Goal: Information Seeking & Learning: Learn about a topic

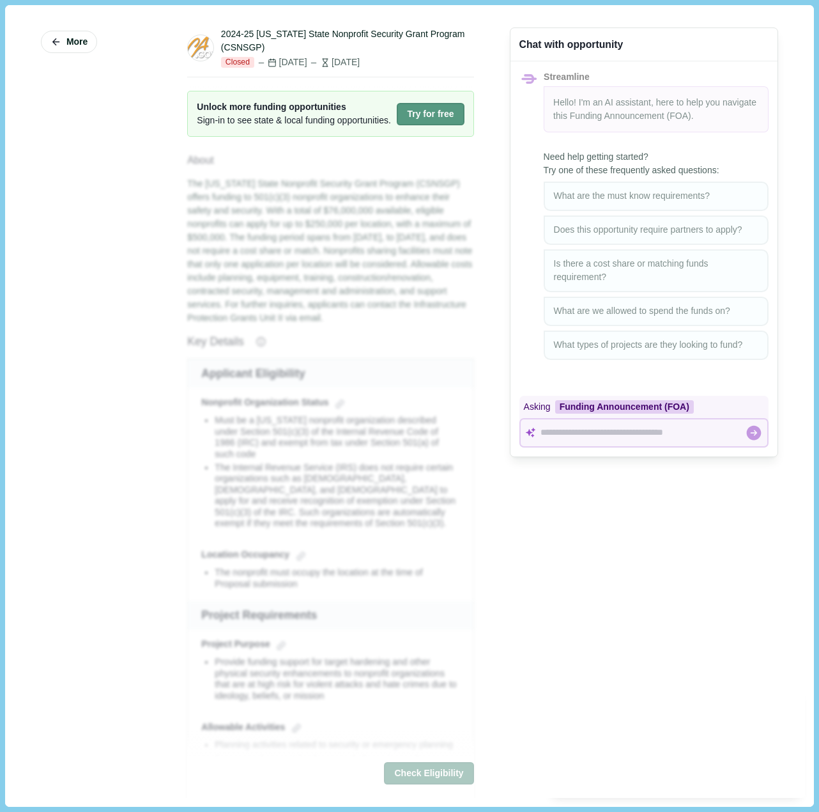
click at [429, 120] on button "Try for free" at bounding box center [430, 114] width 67 height 22
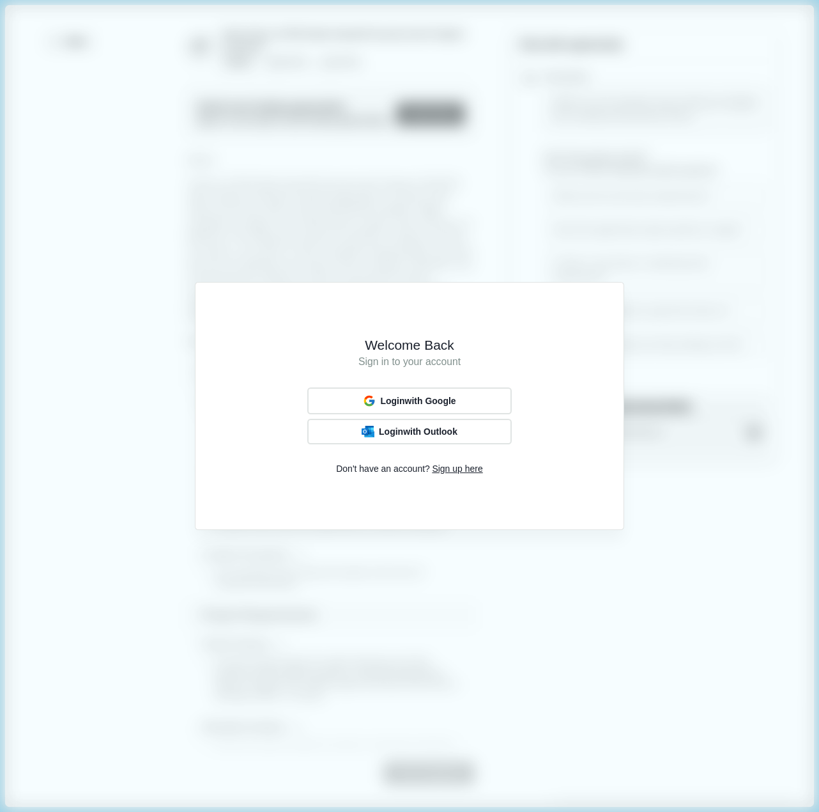
click at [390, 121] on div "Welcome Back Sign in to your account Login with Google Login with Outlook Don't…" at bounding box center [409, 406] width 819 height 812
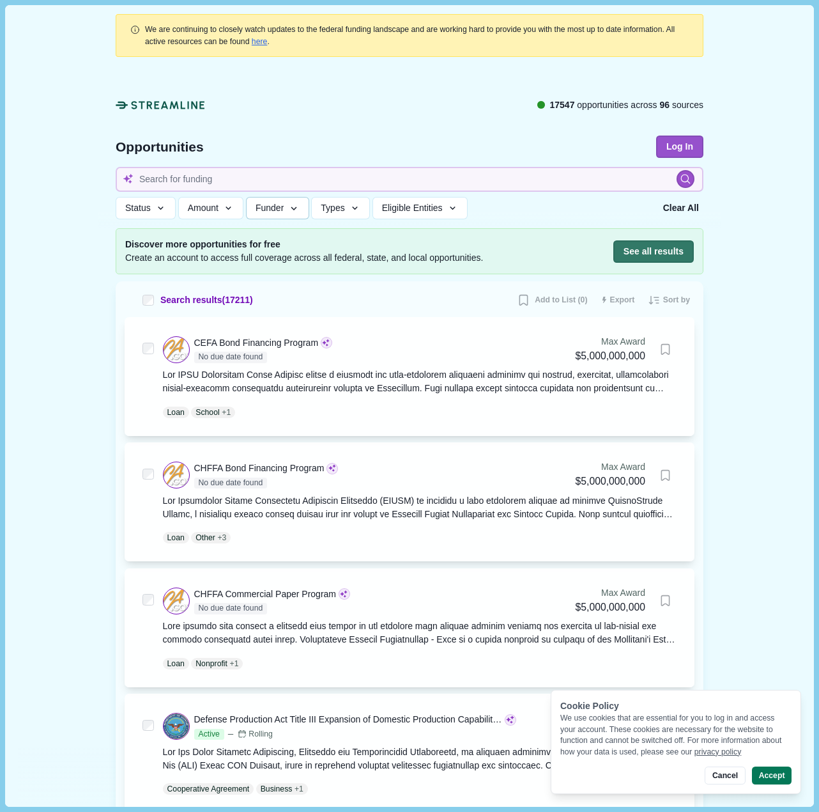
click at [293, 206] on icon "button" at bounding box center [294, 209] width 12 height 12
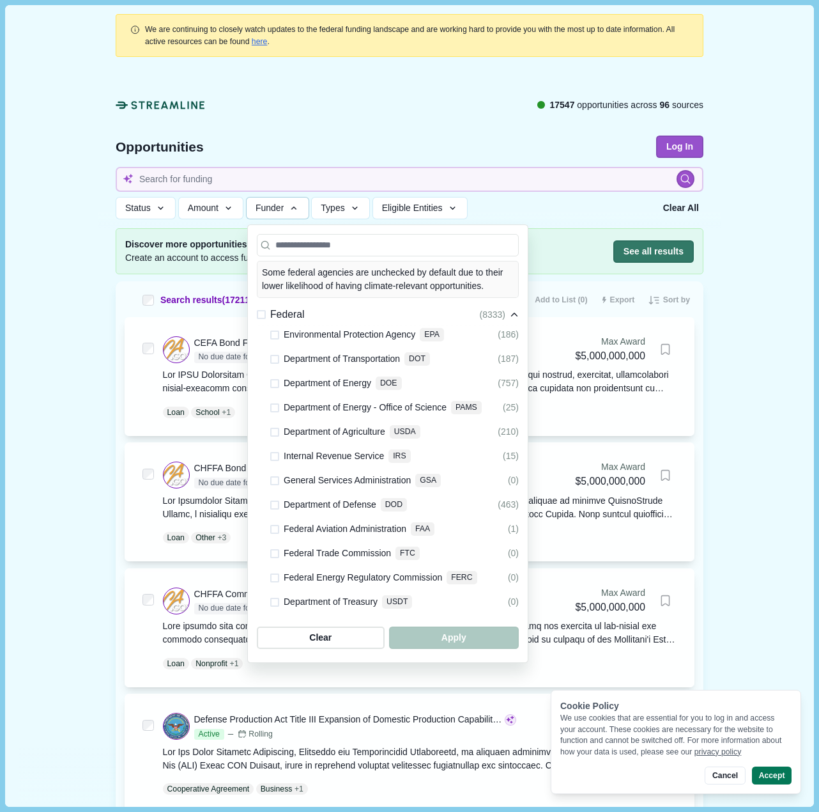
click at [293, 206] on icon "button" at bounding box center [294, 209] width 12 height 12
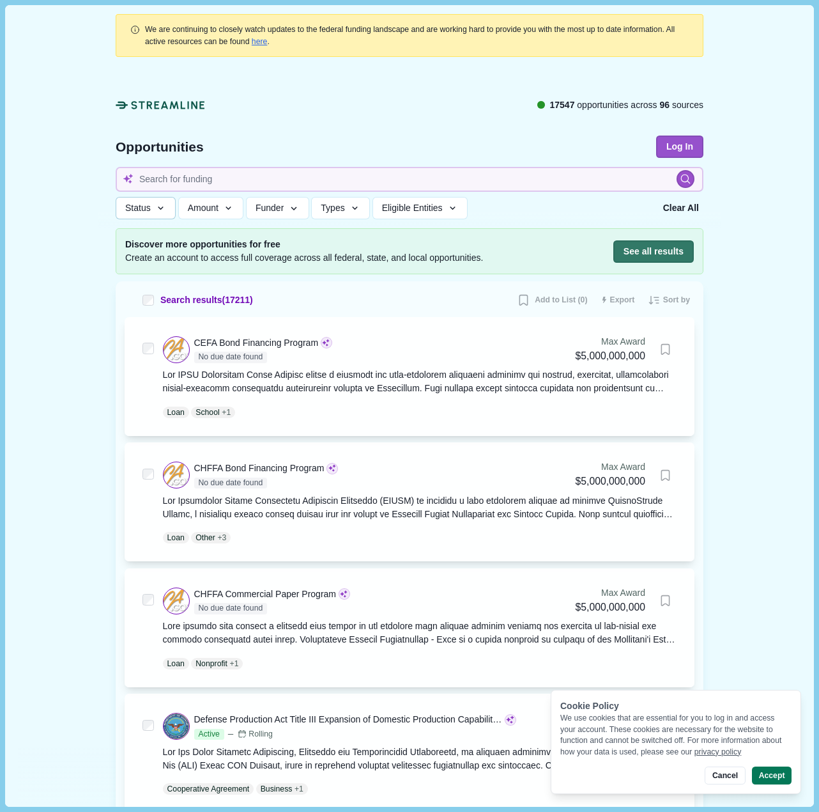
click at [158, 210] on icon "button" at bounding box center [161, 208] width 6 height 3
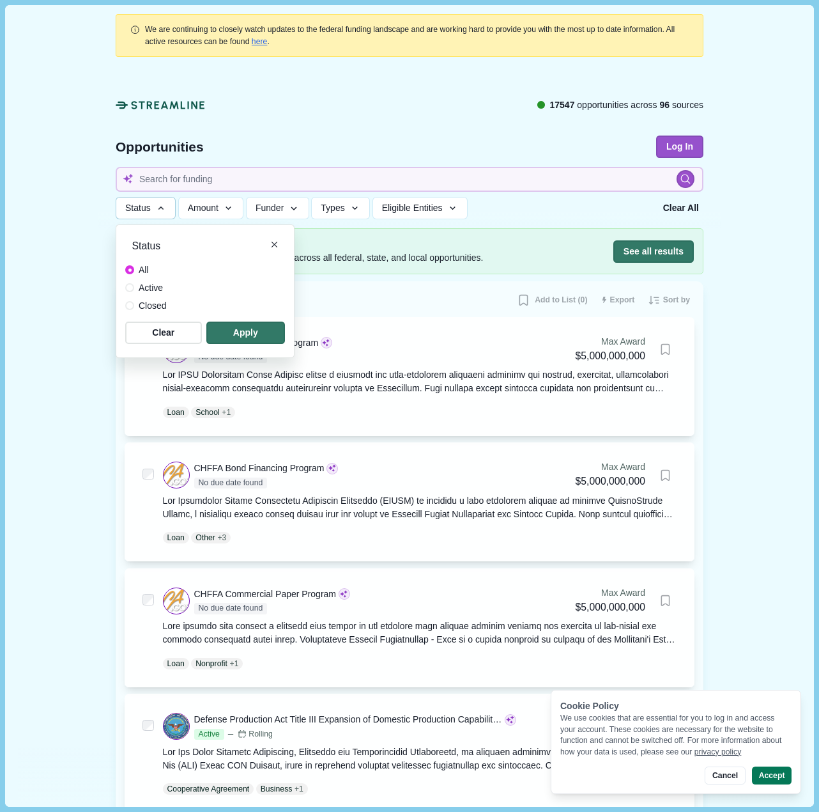
click at [151, 288] on span "Active" at bounding box center [151, 287] width 24 height 13
click at [246, 337] on span "button" at bounding box center [245, 332] width 75 height 21
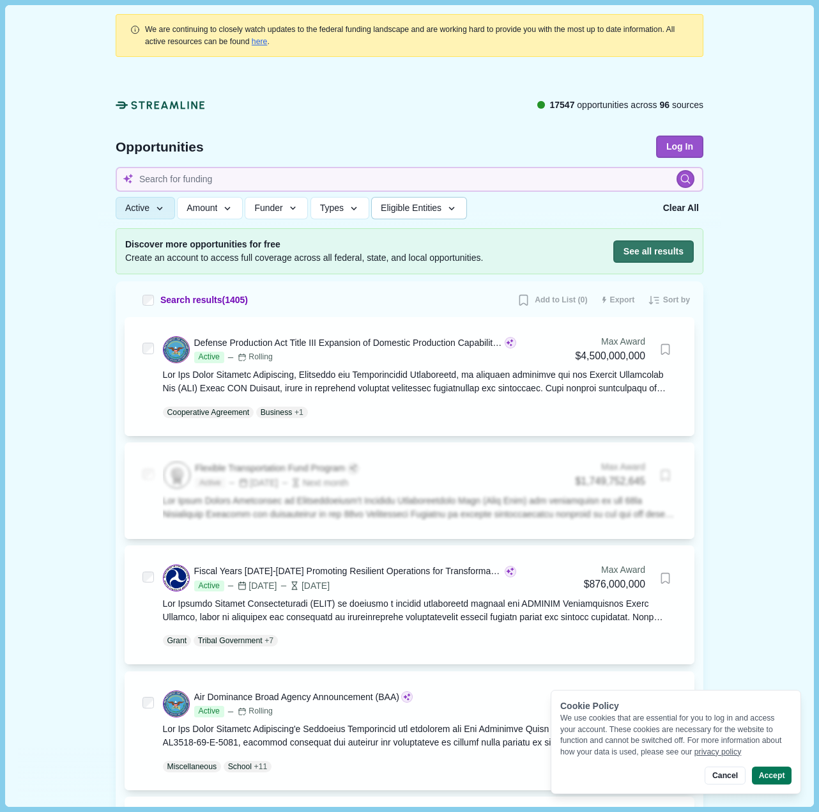
click at [454, 208] on icon "button" at bounding box center [452, 209] width 12 height 12
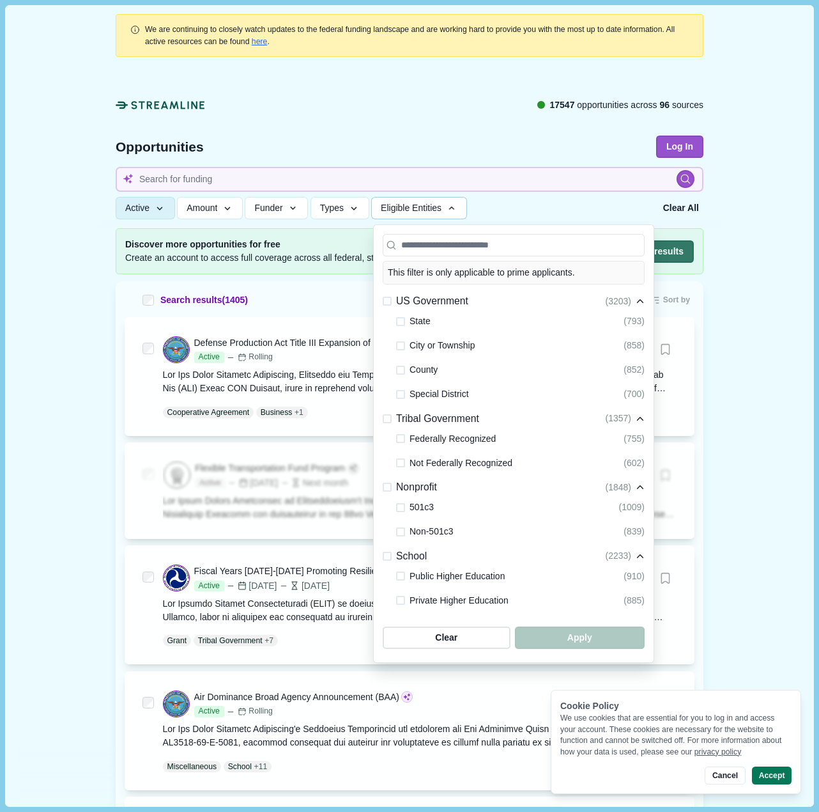
click at [396, 509] on span at bounding box center [400, 507] width 9 height 9
click at [586, 635] on span "button" at bounding box center [579, 637] width 123 height 21
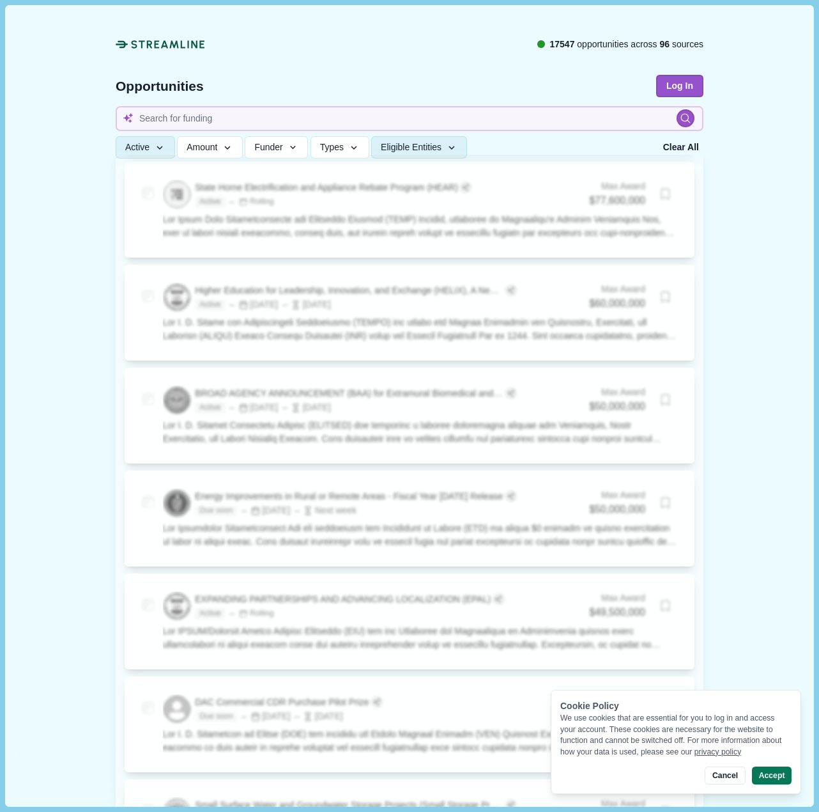
scroll to position [1470, 0]
click at [773, 772] on button "Accept" at bounding box center [772, 775] width 40 height 18
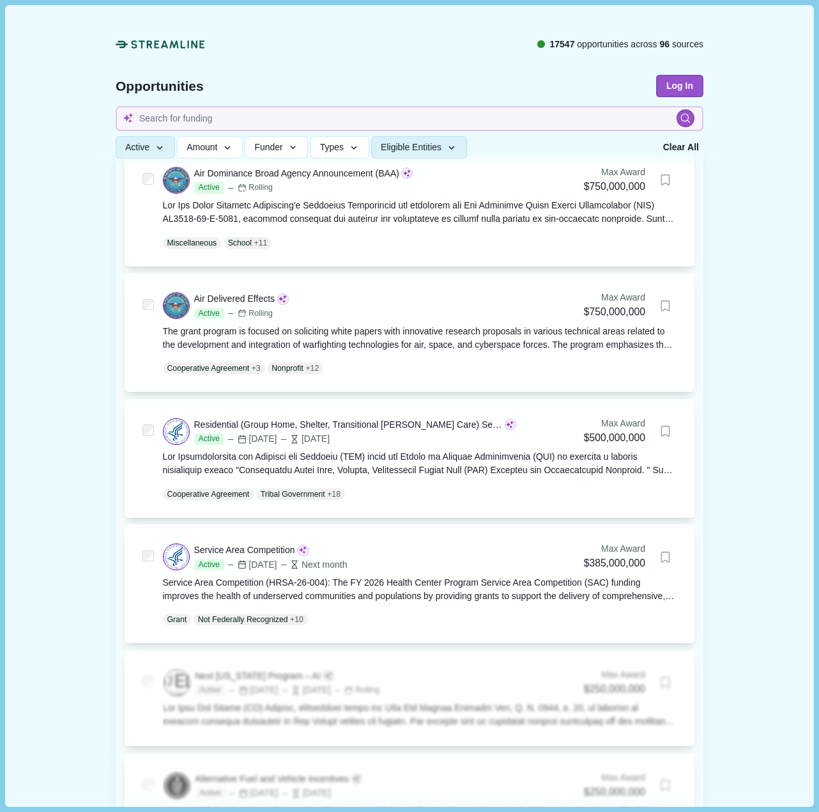
scroll to position [0, 0]
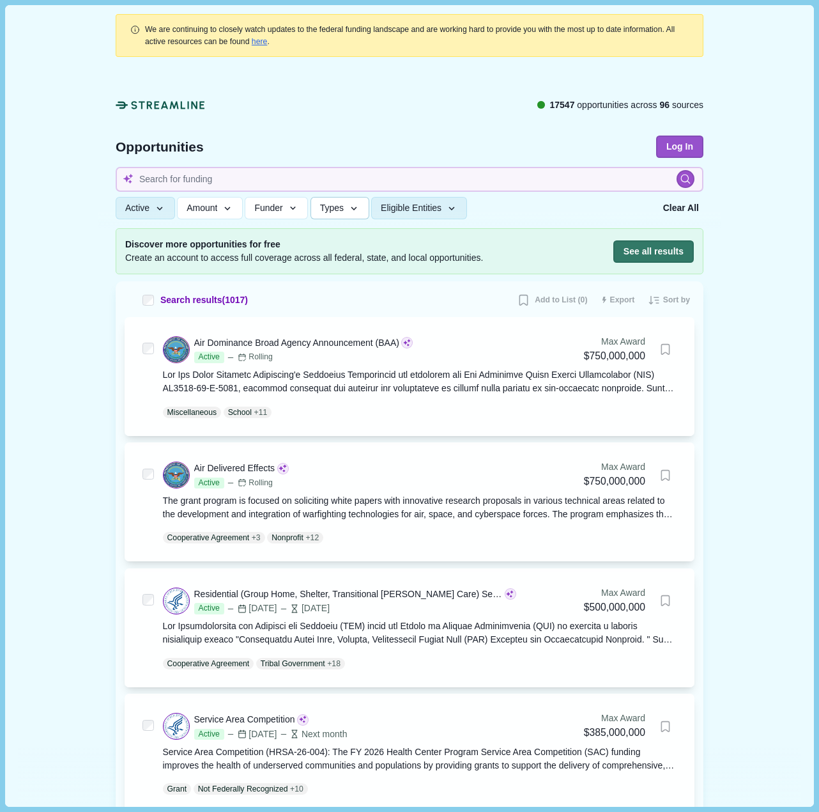
click at [348, 210] on icon "button" at bounding box center [354, 209] width 12 height 12
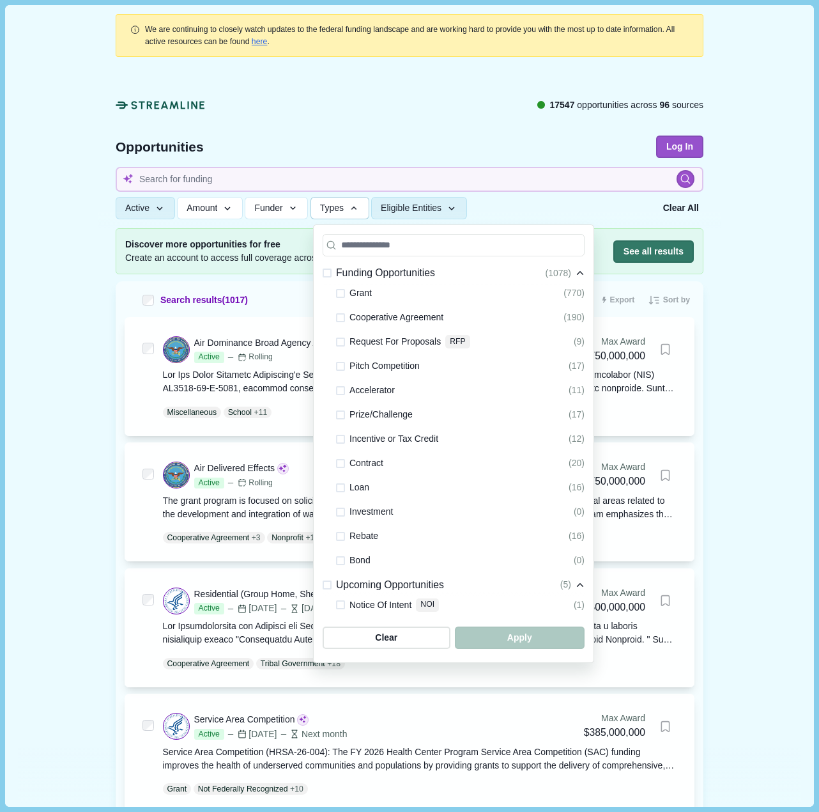
click at [350, 287] on span "Grant" at bounding box center [361, 293] width 22 height 15
click at [337, 291] on span at bounding box center [340, 293] width 9 height 9
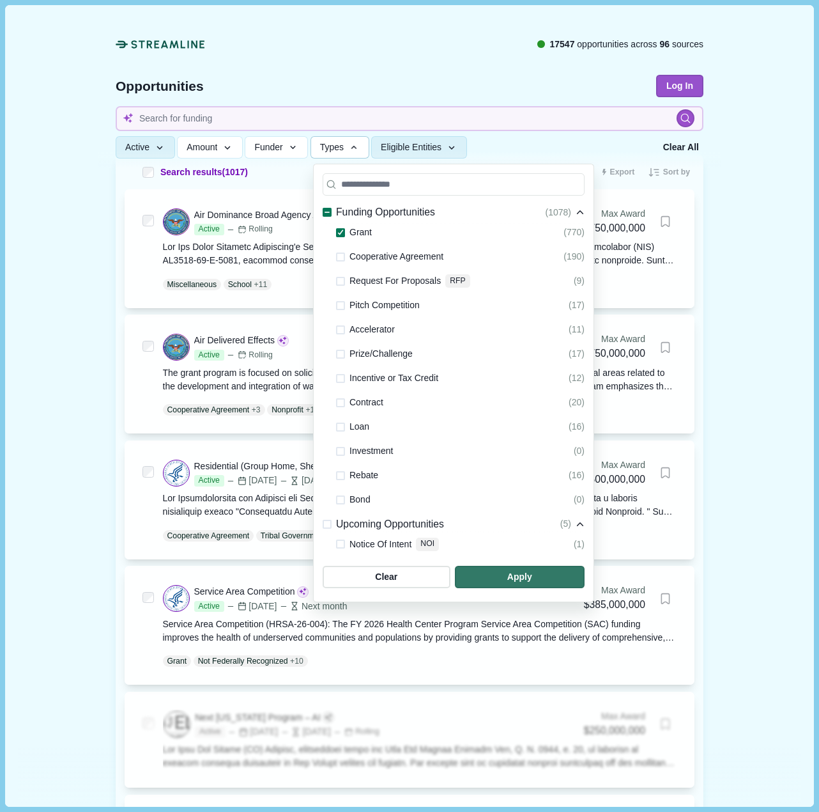
click at [337, 357] on span at bounding box center [340, 354] width 9 height 9
click at [537, 575] on span "button" at bounding box center [519, 576] width 123 height 21
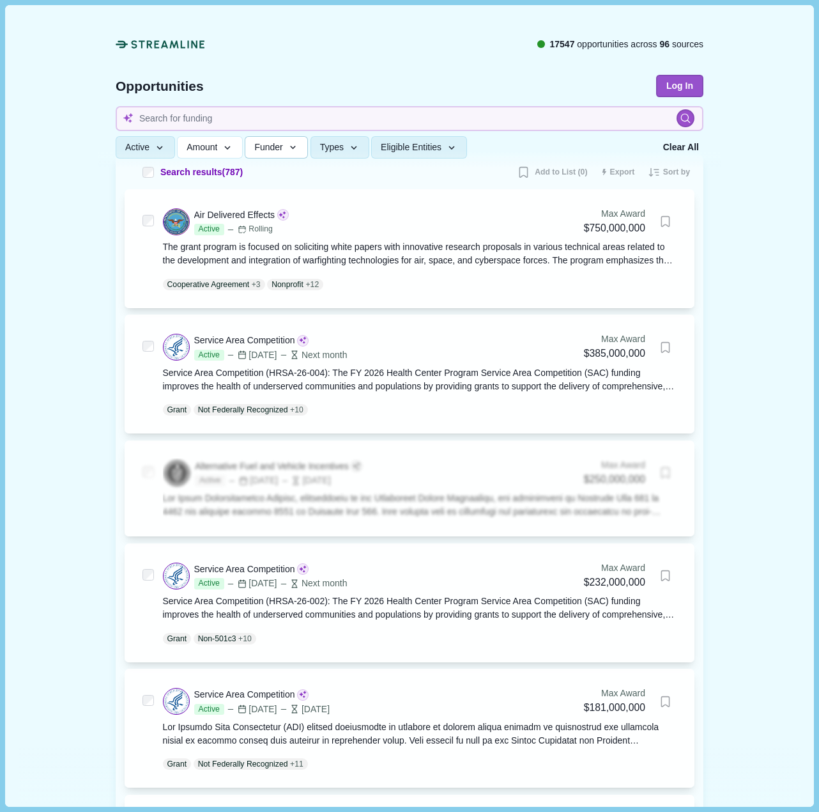
click at [291, 150] on icon "button" at bounding box center [294, 149] width 12 height 12
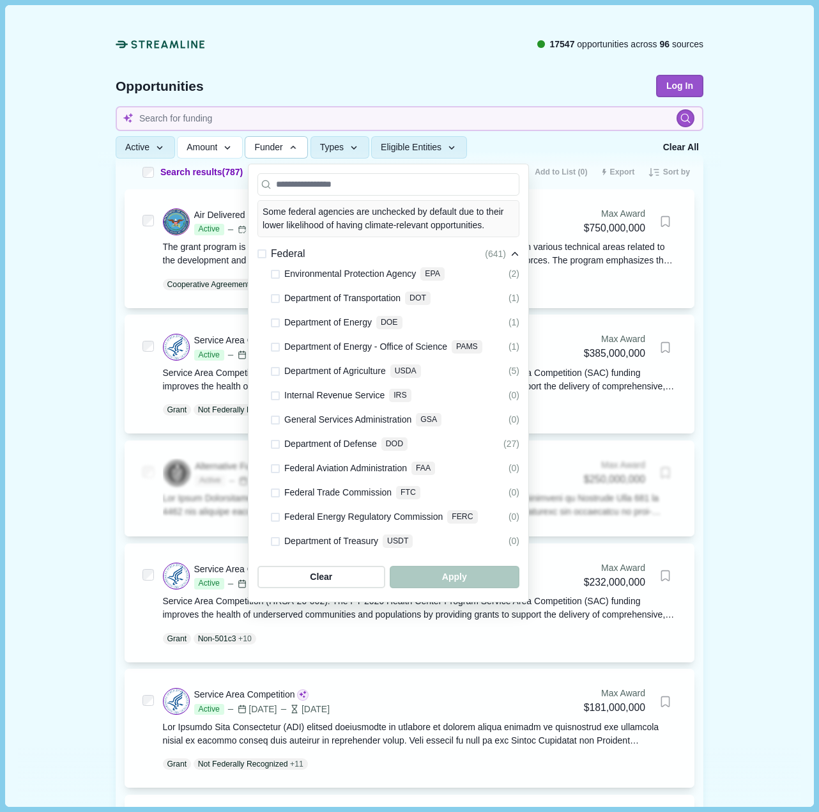
click at [291, 150] on icon "button" at bounding box center [294, 148] width 12 height 12
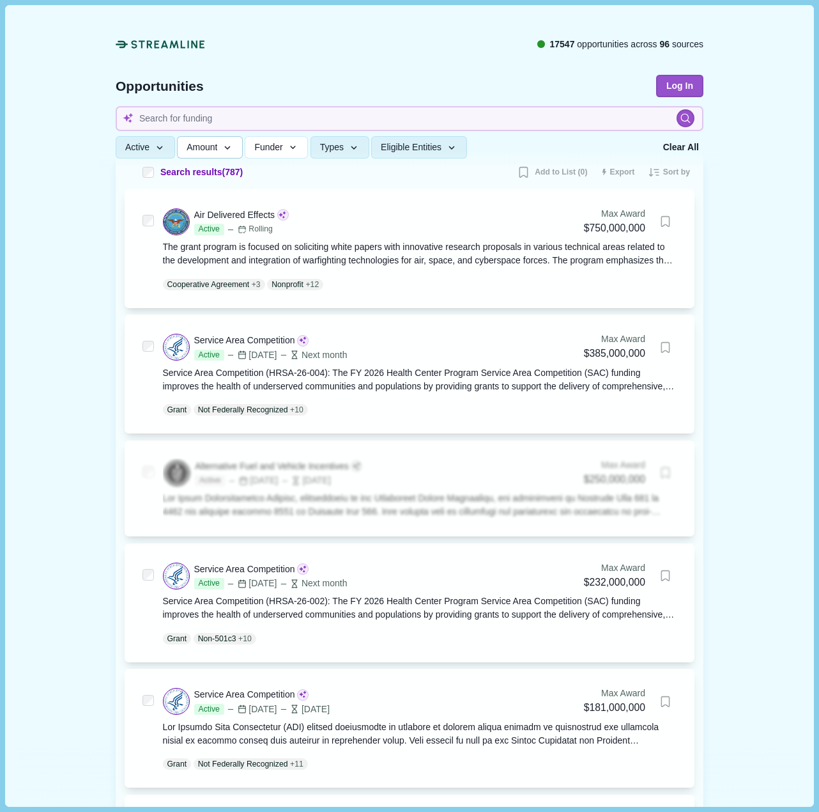
click at [224, 148] on icon "button" at bounding box center [228, 149] width 12 height 12
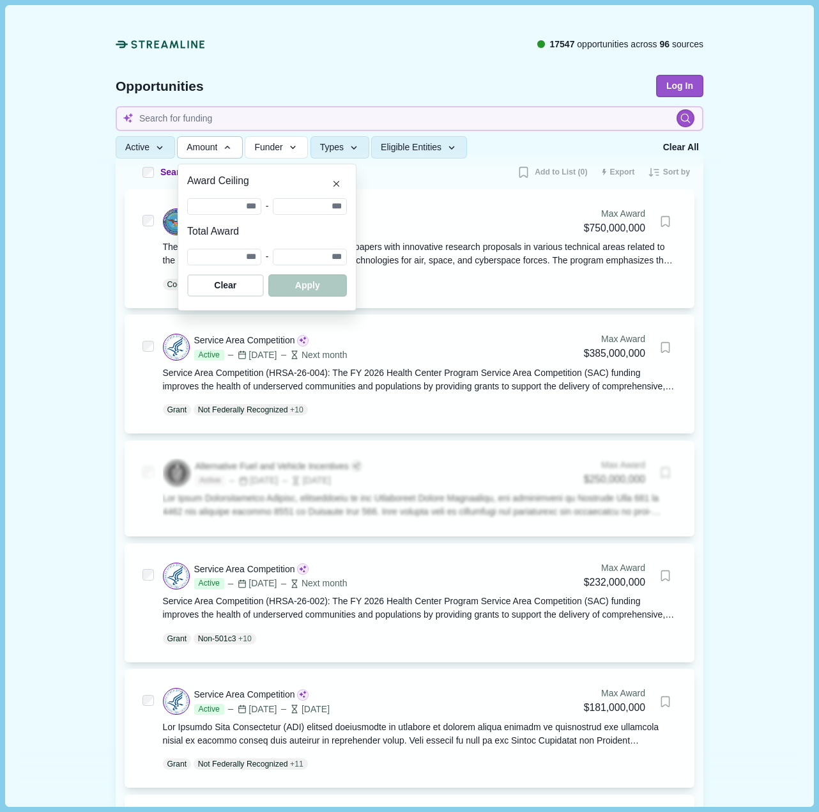
click at [225, 148] on icon "button" at bounding box center [228, 147] width 6 height 3
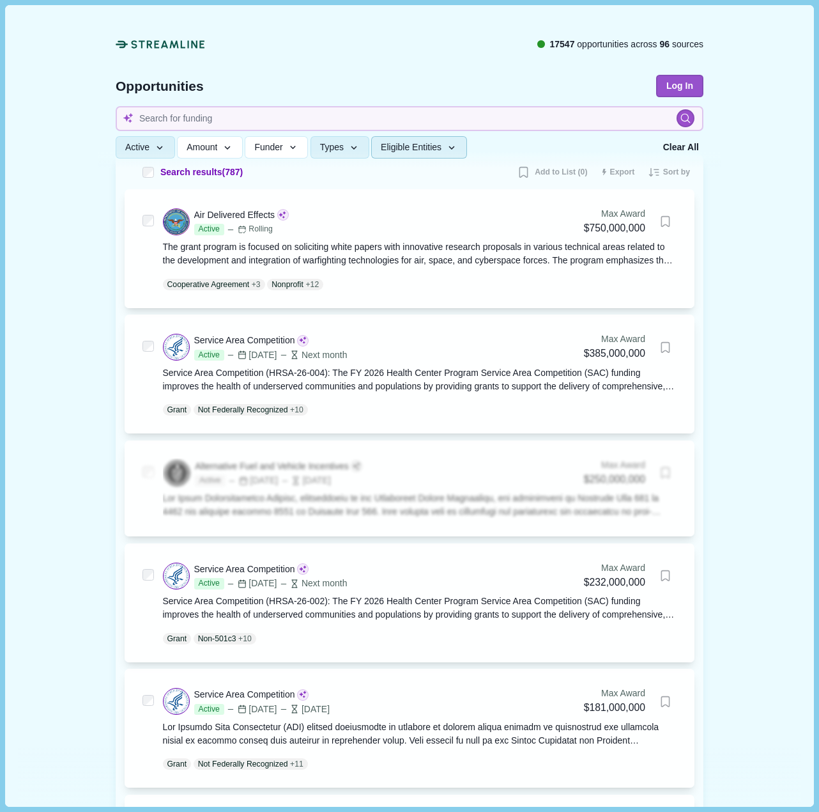
click at [447, 146] on icon "button" at bounding box center [452, 149] width 12 height 12
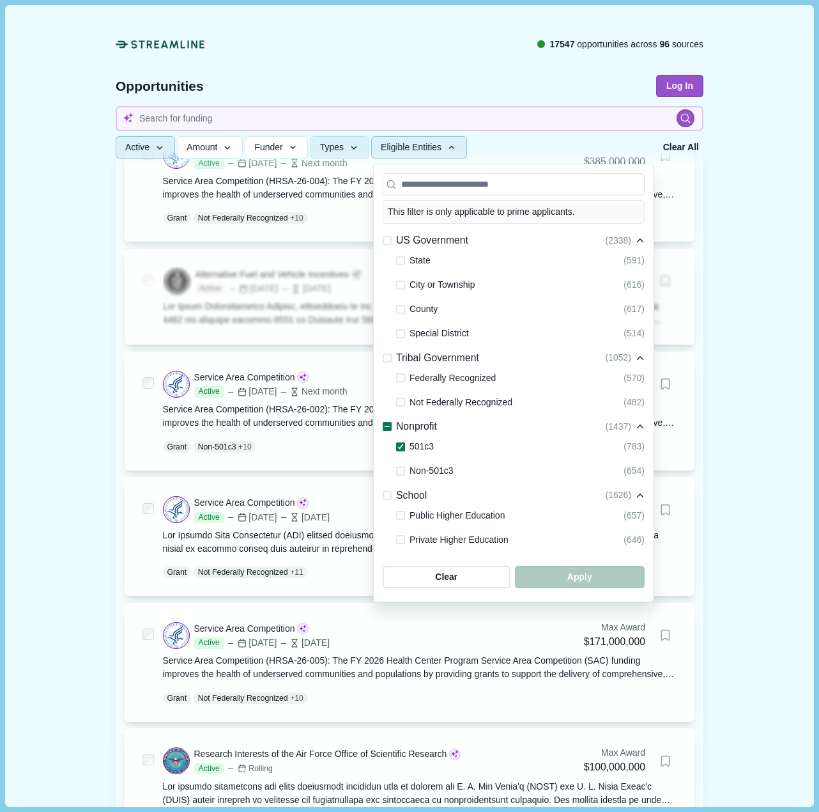
click at [155, 146] on icon "button" at bounding box center [160, 149] width 12 height 12
